Goal: Task Accomplishment & Management: Manage account settings

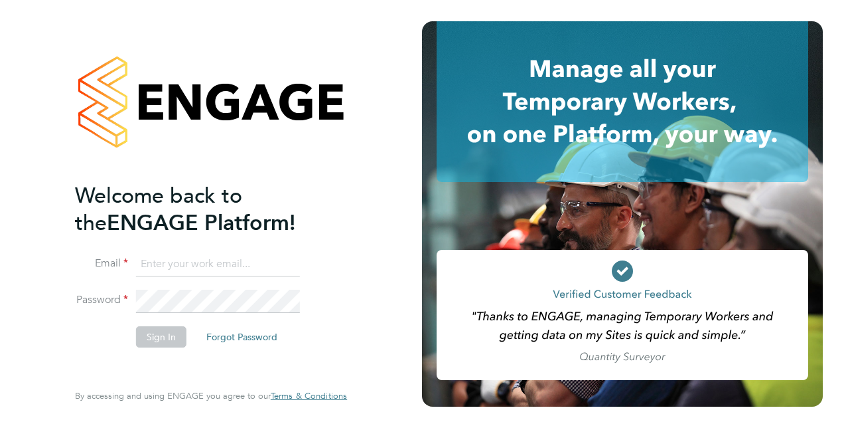
type input "rebecca.young2@justice.gov.uk"
click at [143, 333] on button "Sign In" at bounding box center [161, 336] width 50 height 21
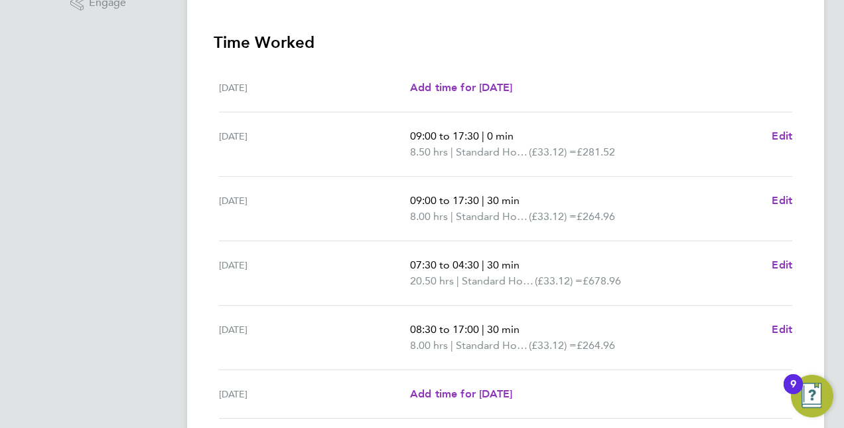
scroll to position [513, 0]
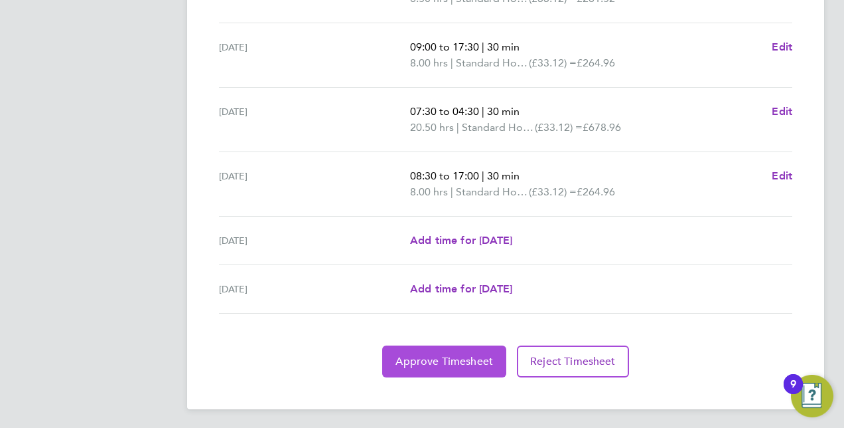
click at [476, 349] on button "Approve Timesheet" at bounding box center [444, 361] width 124 height 32
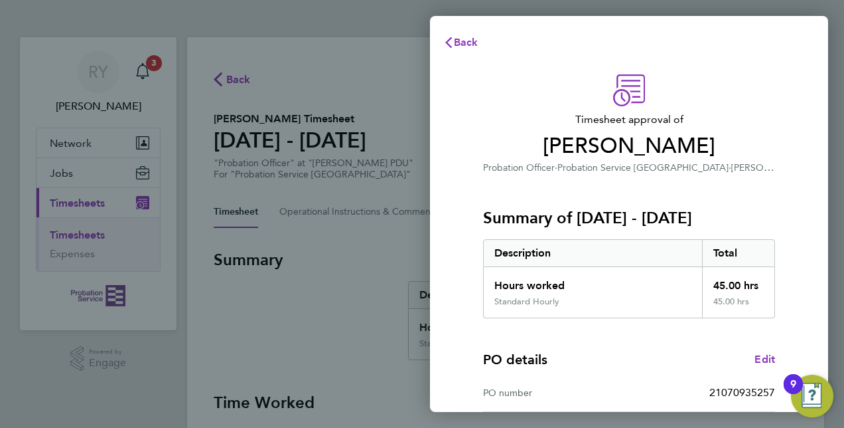
scroll to position [207, 0]
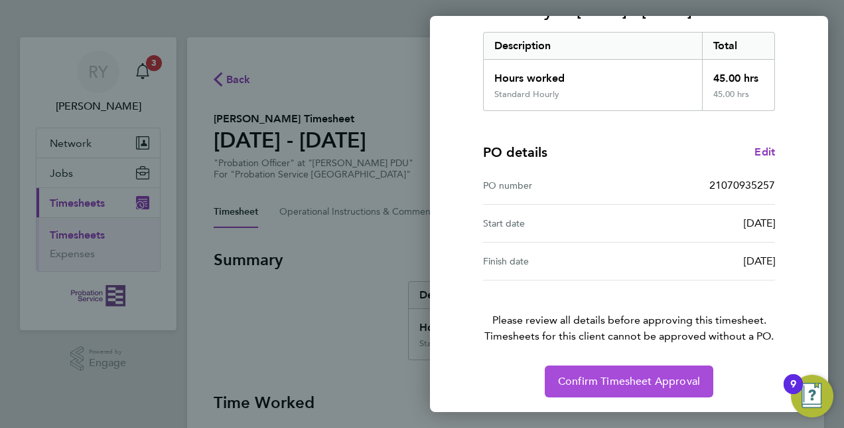
click at [635, 386] on button "Confirm Timesheet Approval" at bounding box center [629, 381] width 169 height 32
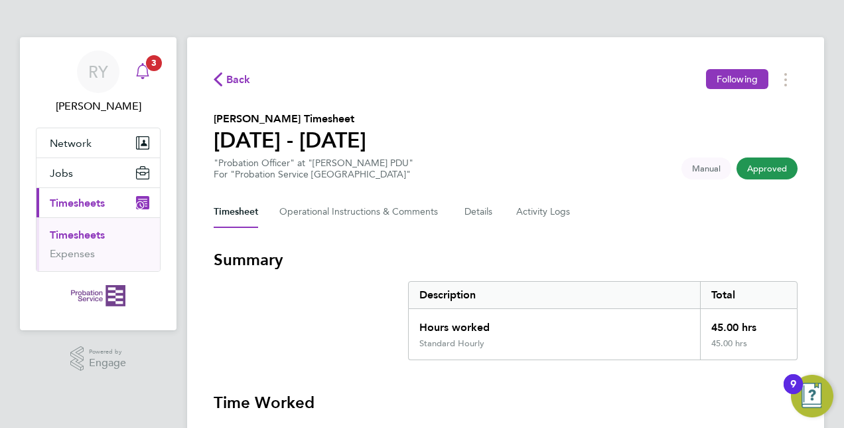
click at [150, 70] on icon "Main navigation" at bounding box center [143, 71] width 16 height 16
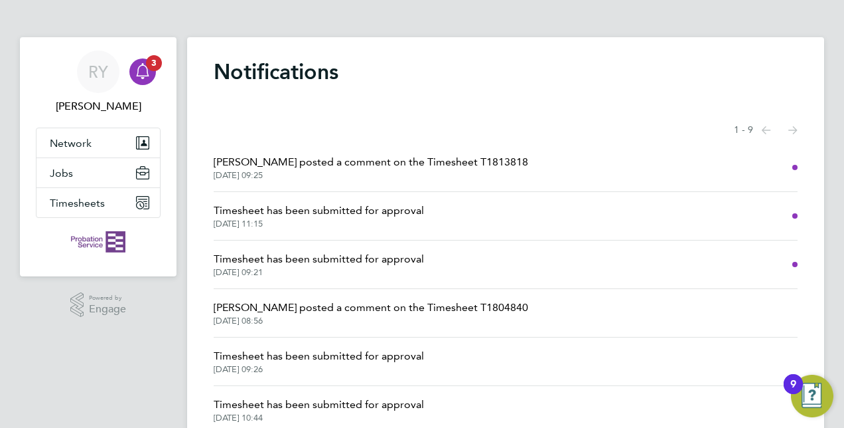
click at [460, 214] on li "Timesheet has been submitted for approval [DATE] 11:15" at bounding box center [506, 216] width 584 height 48
click at [424, 262] on li "Timesheet has been submitted for approval [DATE] 09:21" at bounding box center [506, 264] width 584 height 48
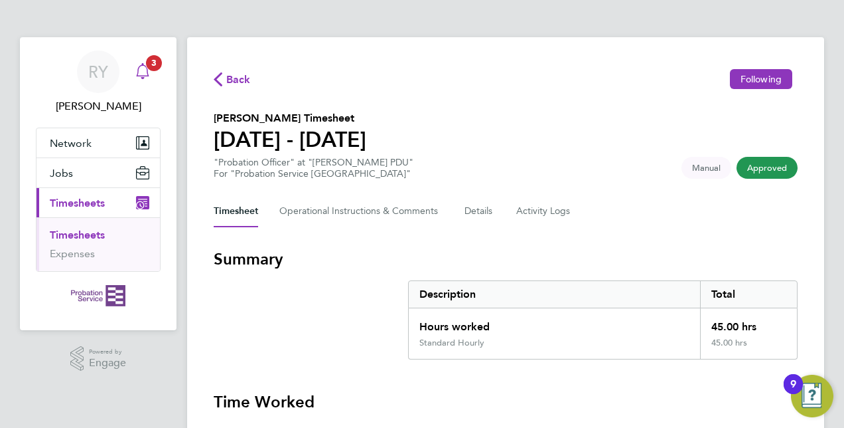
click at [151, 81] on div "Main navigation" at bounding box center [142, 71] width 27 height 27
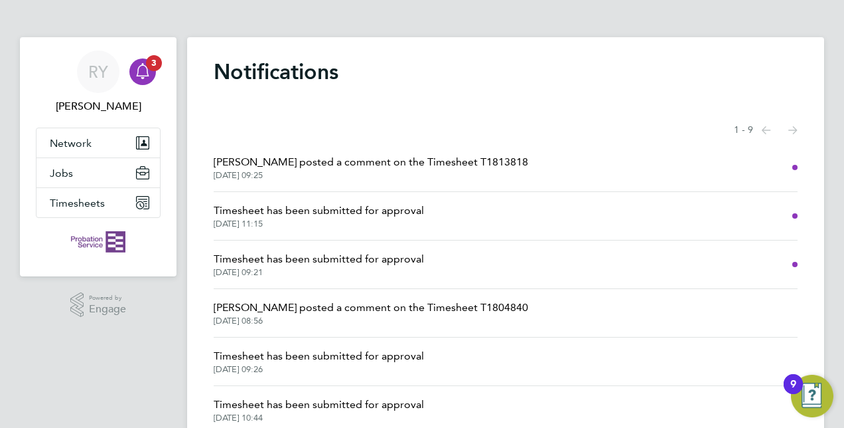
click at [406, 170] on span "[DATE] 09:25" at bounding box center [371, 175] width 315 height 11
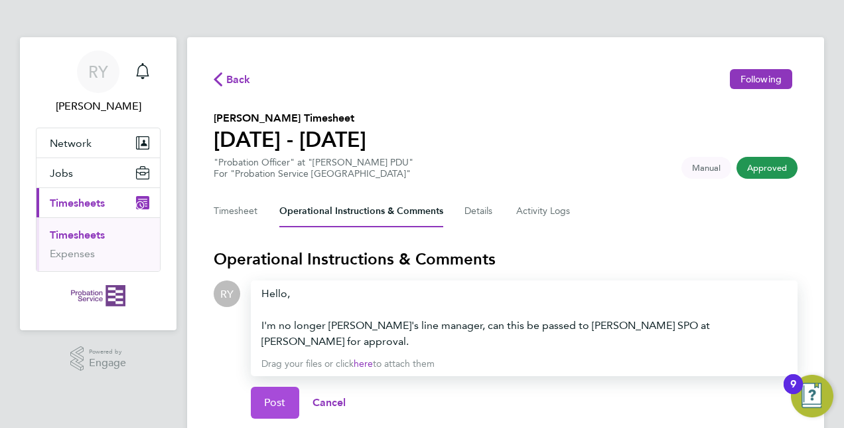
click at [278, 396] on span "Post" at bounding box center [275, 402] width 22 height 13
